Goal: Information Seeking & Learning: Learn about a topic

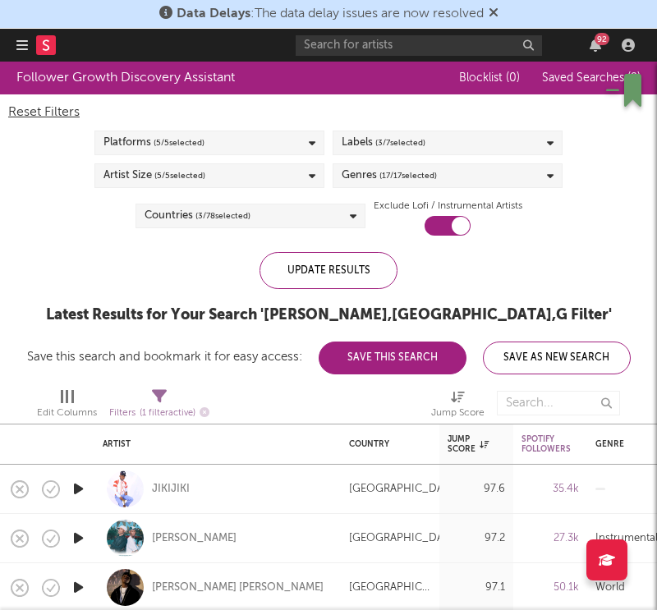
click at [18, 51] on icon "button" at bounding box center [21, 45] width 11 height 13
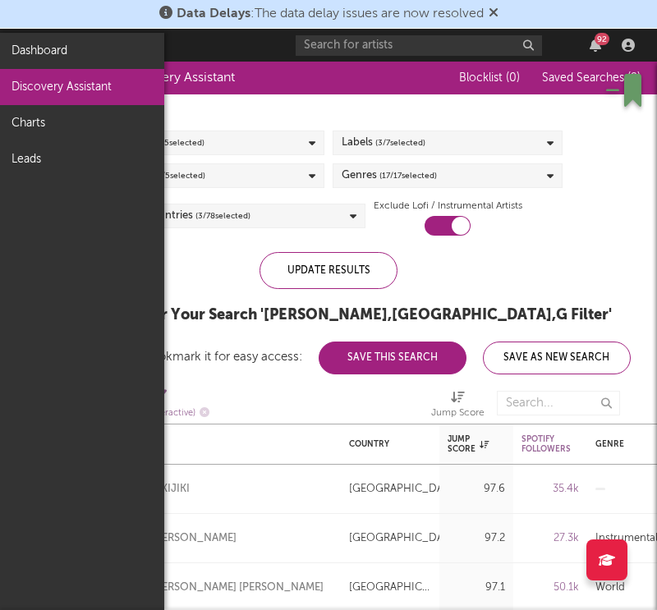
click at [35, 85] on link "Discovery Assistant" at bounding box center [82, 87] width 164 height 36
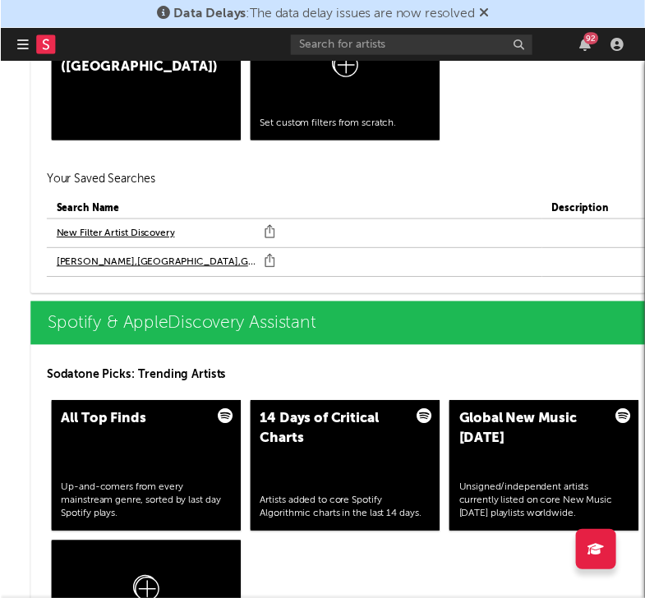
scroll to position [1848, 58]
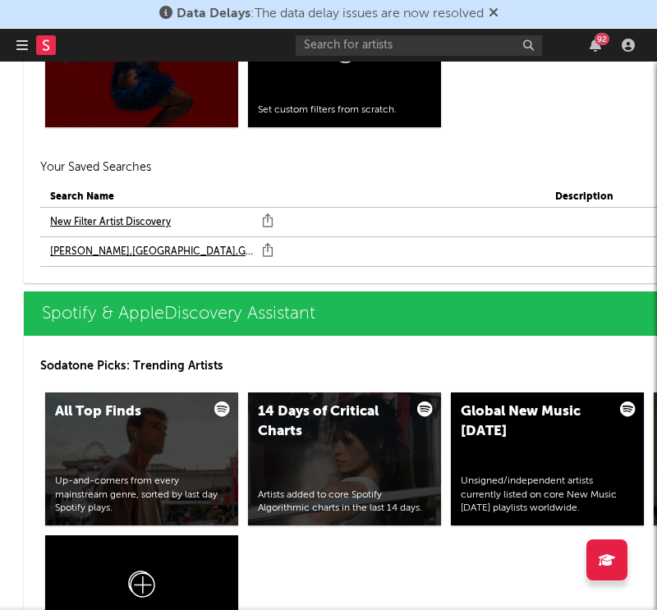
click at [71, 219] on link "New Filter Artist Discovery" at bounding box center [110, 223] width 121 height 20
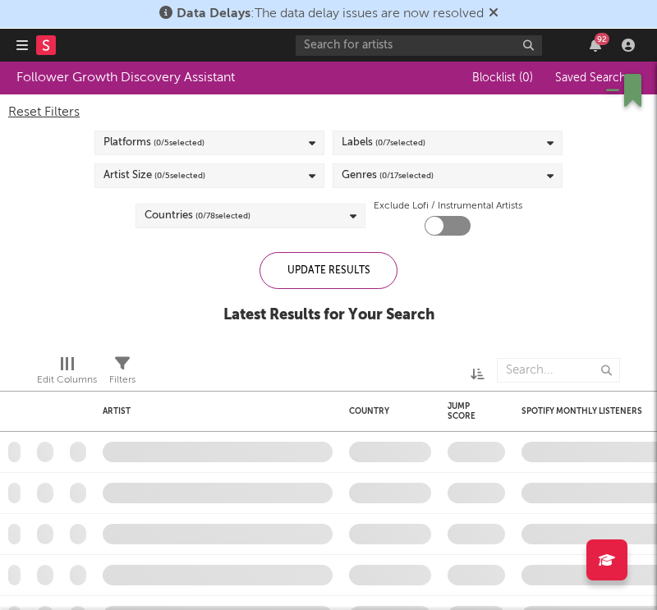
checkbox input "true"
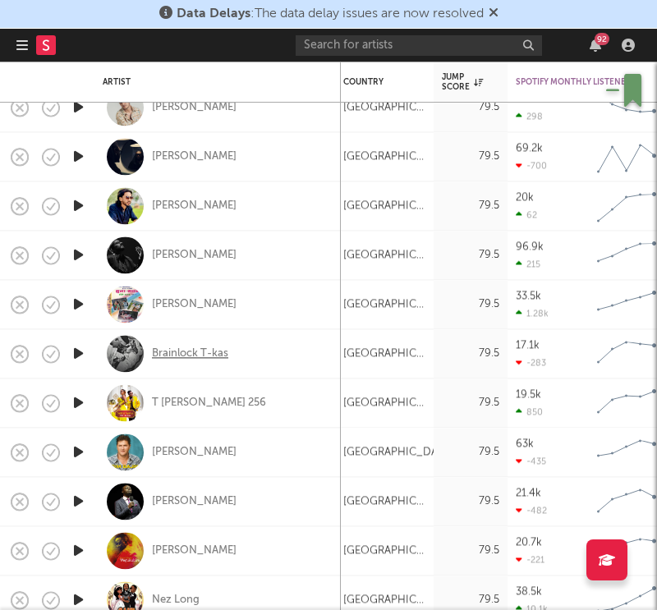
click at [225, 360] on div "Brainlock T-kas" at bounding box center [190, 354] width 76 height 15
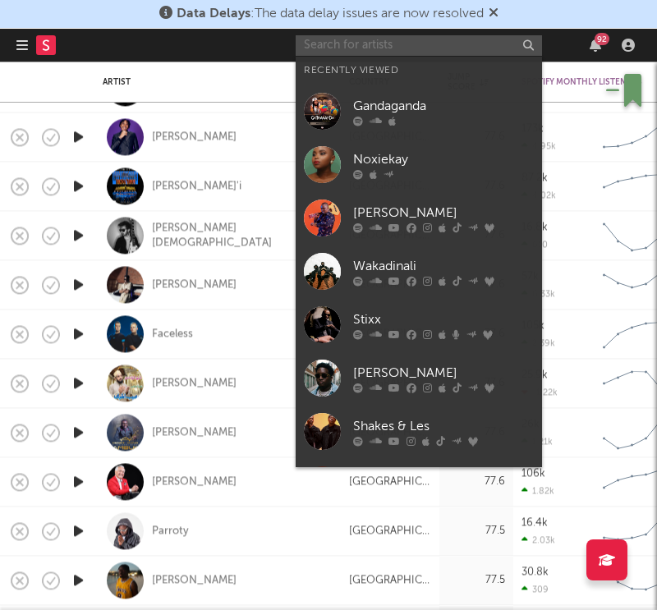
click at [421, 48] on input "text" at bounding box center [419, 45] width 246 height 21
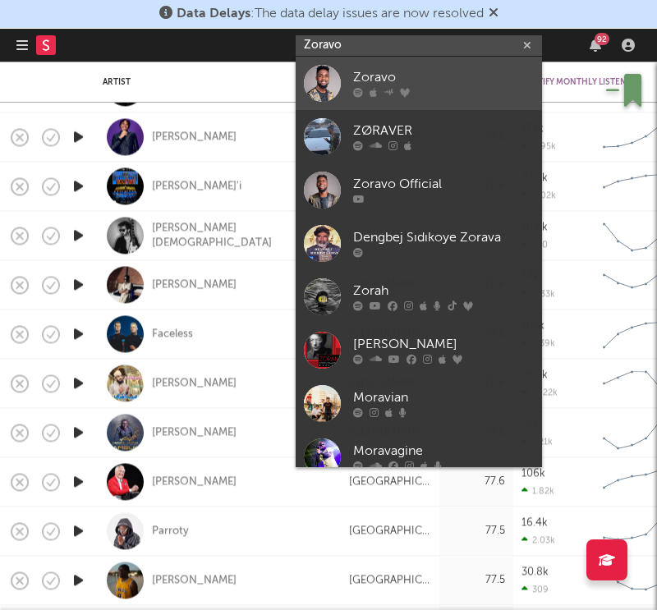
type input "Zoravo"
click at [322, 80] on div at bounding box center [322, 83] width 37 height 37
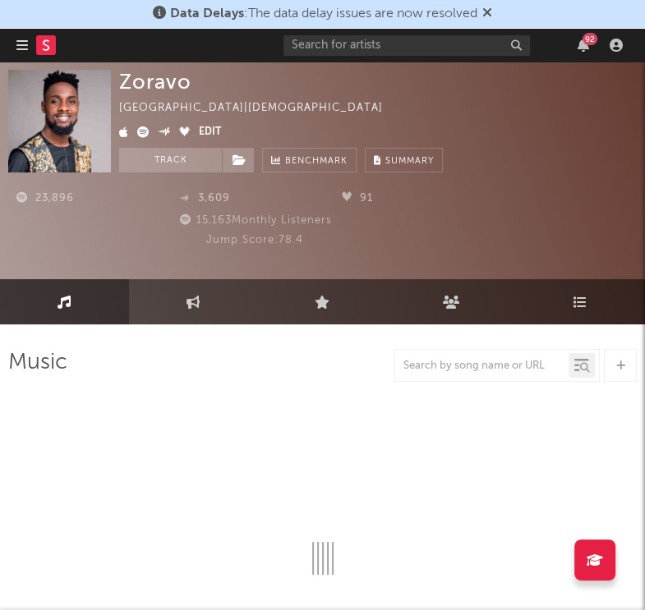
select select "1w"
